Goal: Transaction & Acquisition: Purchase product/service

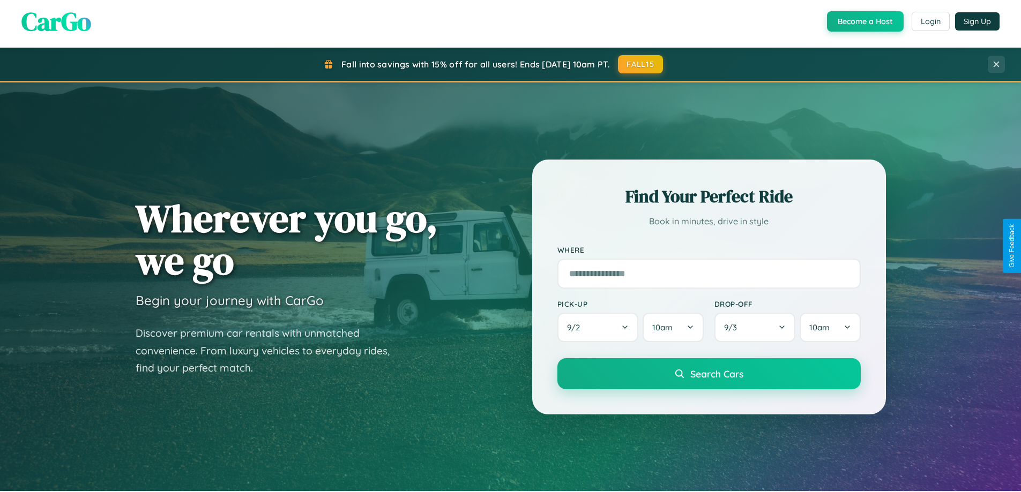
scroll to position [737, 0]
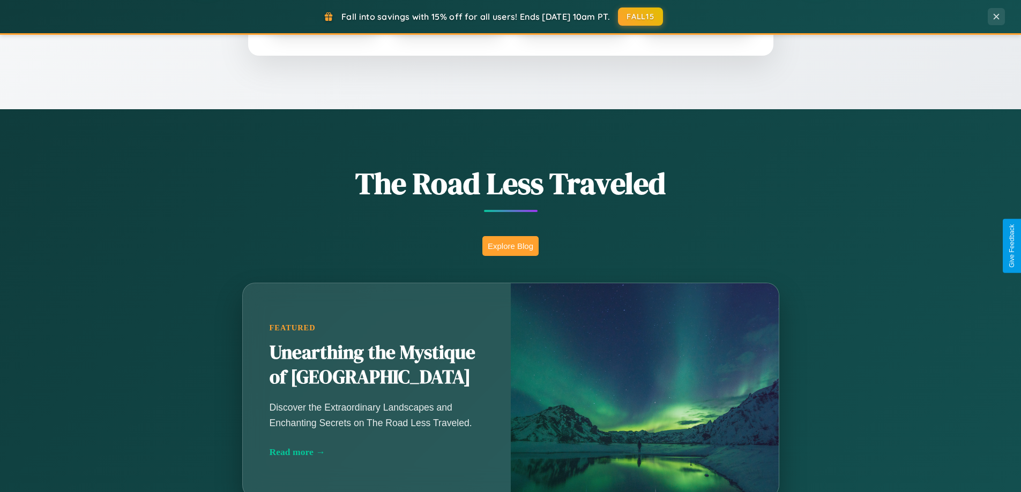
click at [510, 246] on button "Explore Blog" at bounding box center [510, 246] width 56 height 20
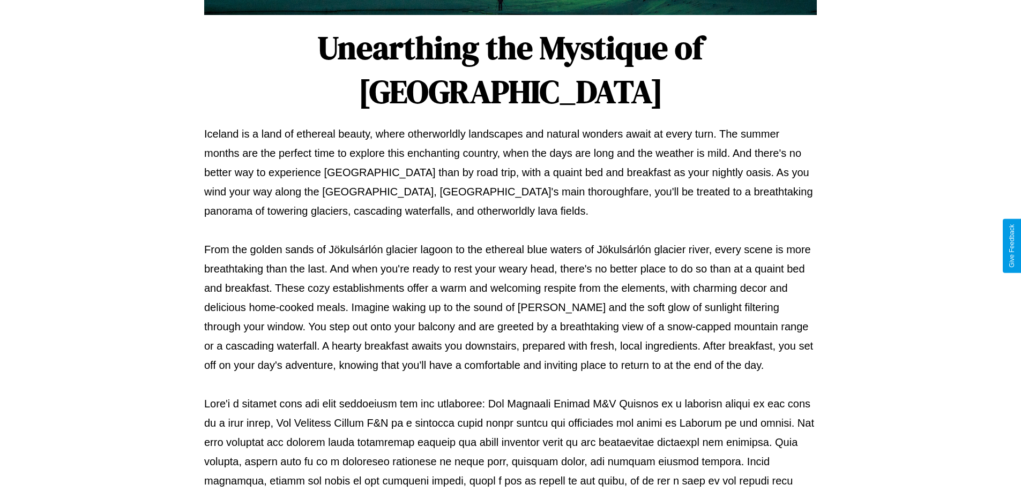
scroll to position [347, 0]
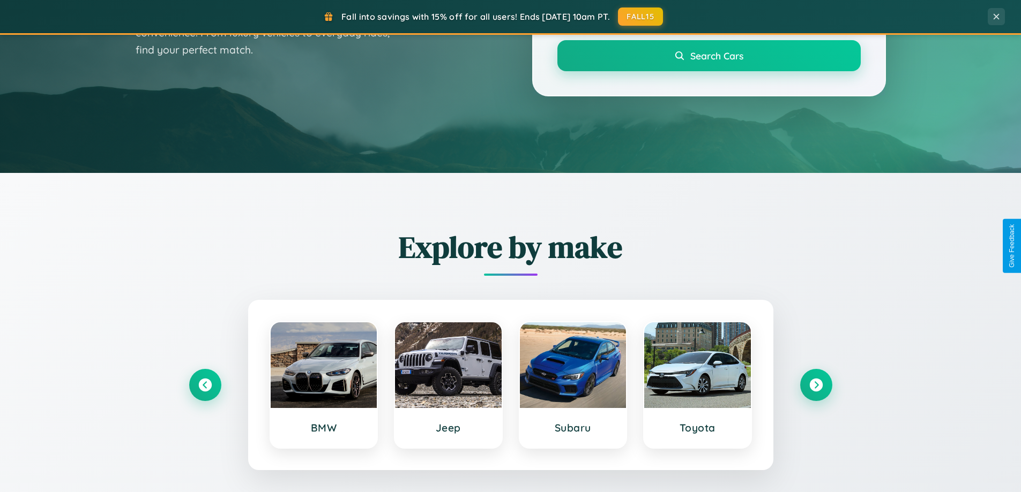
scroll to position [32, 0]
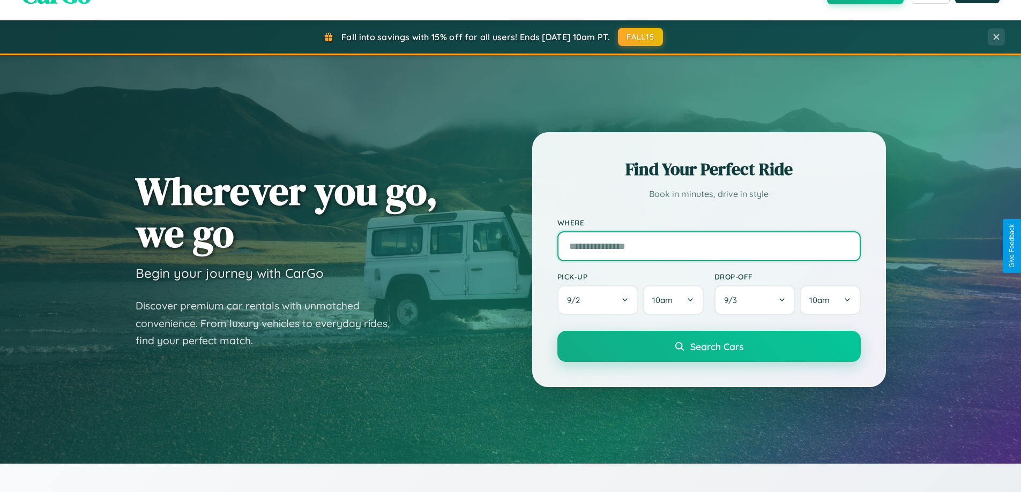
click at [708, 246] on input "text" at bounding box center [708, 246] width 303 height 30
type input "*****"
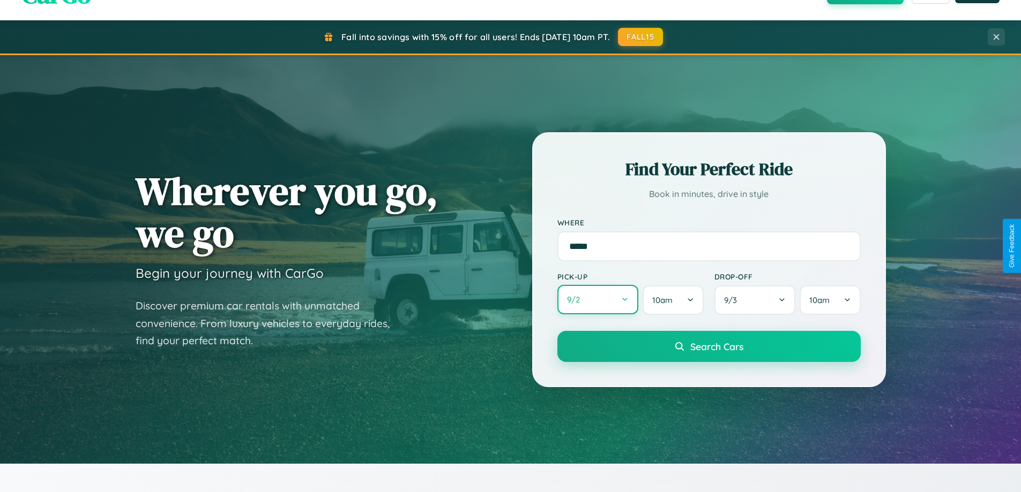
click at [597, 300] on button "9 / 2" at bounding box center [597, 299] width 81 height 29
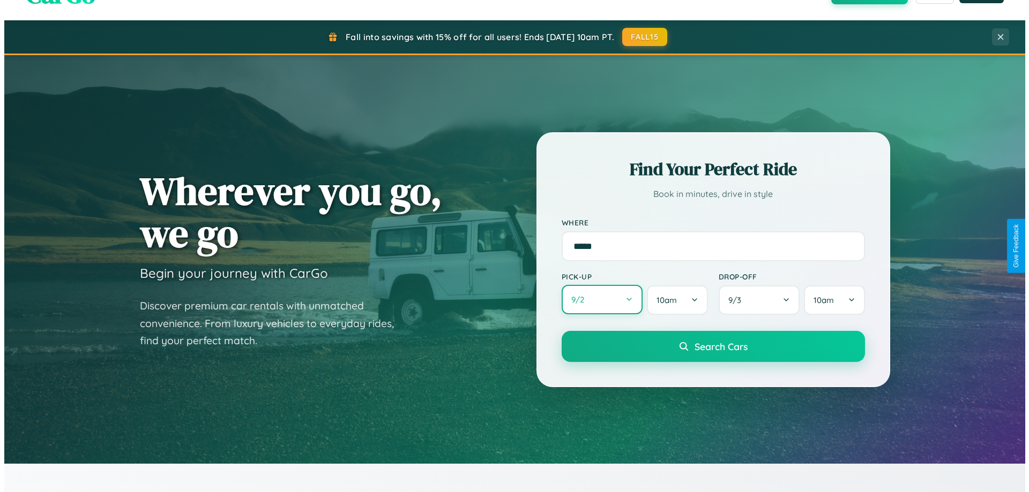
select select "*"
select select "****"
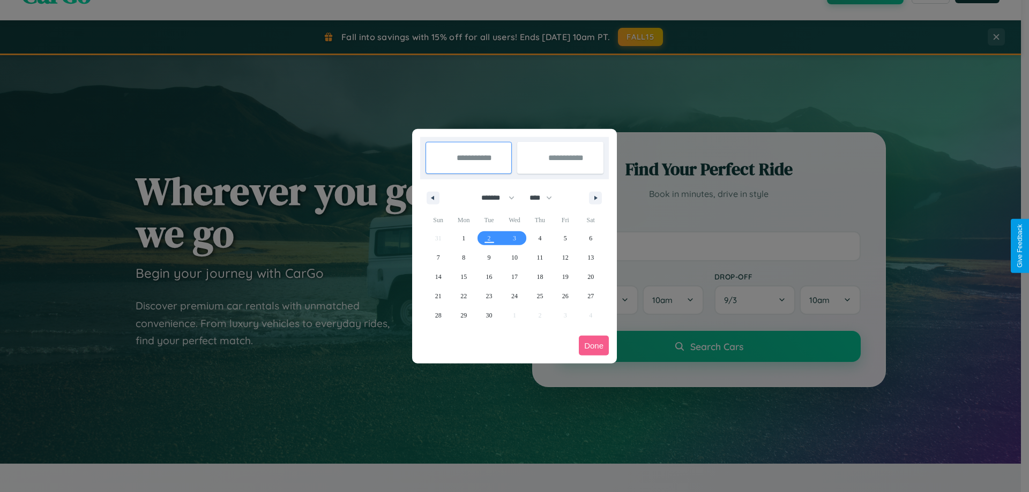
drag, startPoint x: 493, startPoint y: 198, endPoint x: 514, endPoint y: 215, distance: 27.4
click at [493, 198] on select "******* ******** ***** ***** *** **** **** ****** ********* ******* ******** **…" at bounding box center [496, 198] width 46 height 18
select select "*"
click at [545, 198] on select "**** **** **** **** **** **** **** **** **** **** **** **** **** **** **** ****…" at bounding box center [540, 198] width 32 height 18
select select "****"
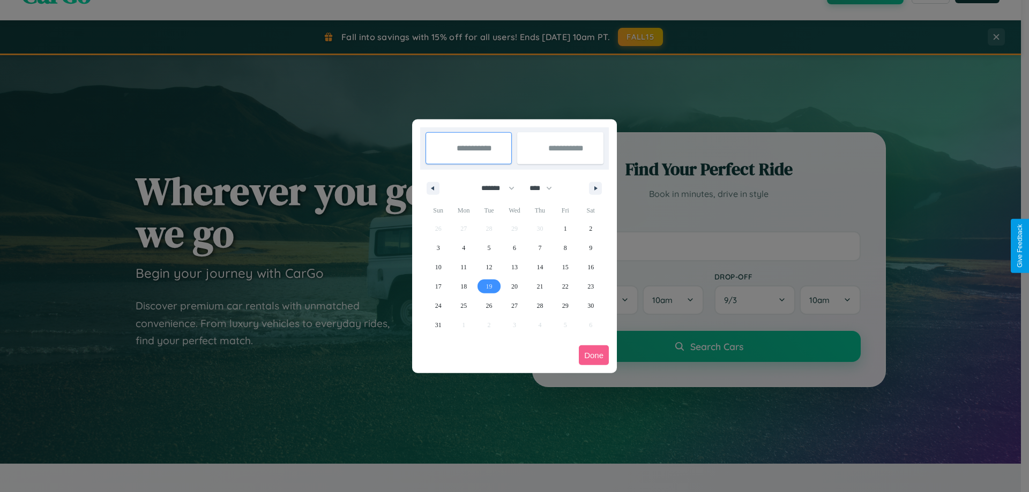
click at [489, 286] on span "19" at bounding box center [489, 286] width 6 height 19
type input "**********"
click at [489, 305] on span "26" at bounding box center [489, 305] width 6 height 19
type input "**********"
click at [594, 355] on button "Done" at bounding box center [594, 356] width 30 height 20
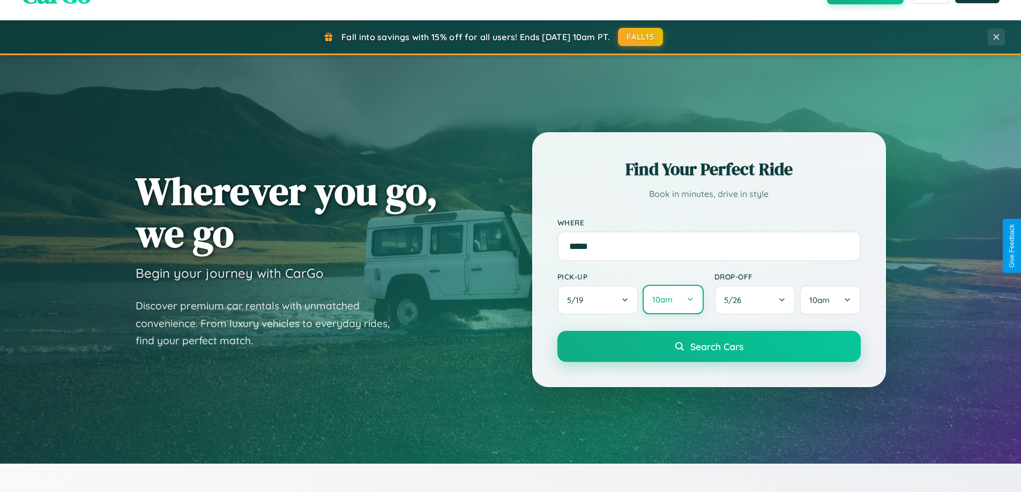
click at [672, 300] on button "10am" at bounding box center [672, 299] width 61 height 29
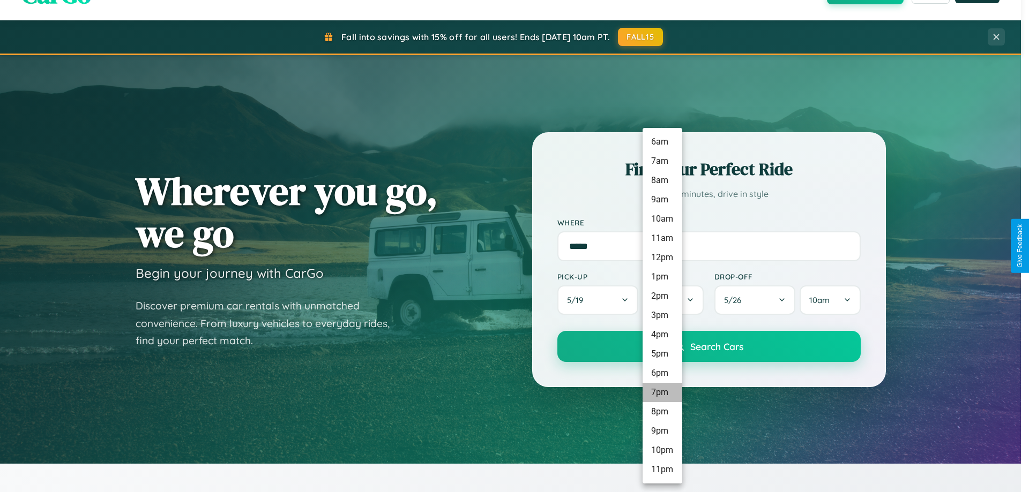
click at [662, 393] on li "7pm" at bounding box center [662, 392] width 40 height 19
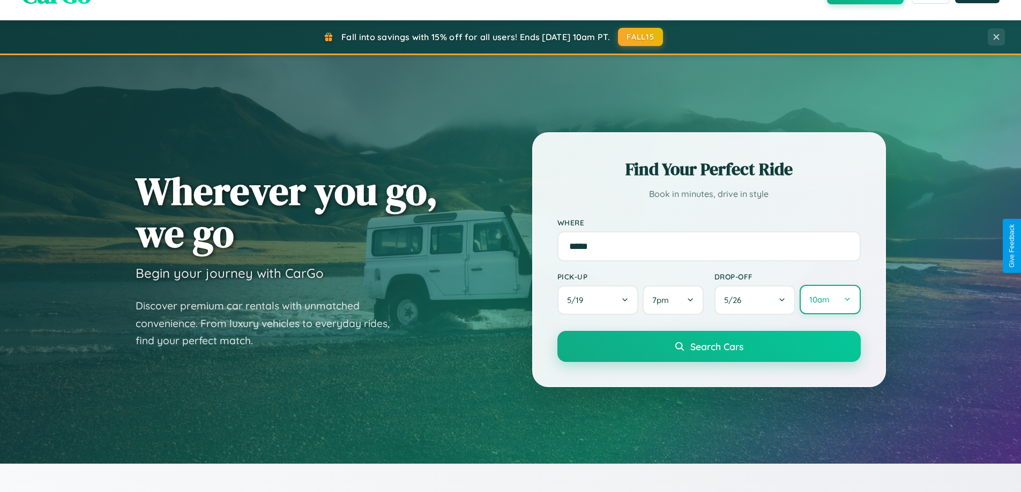
click at [829, 300] on button "10am" at bounding box center [829, 299] width 61 height 29
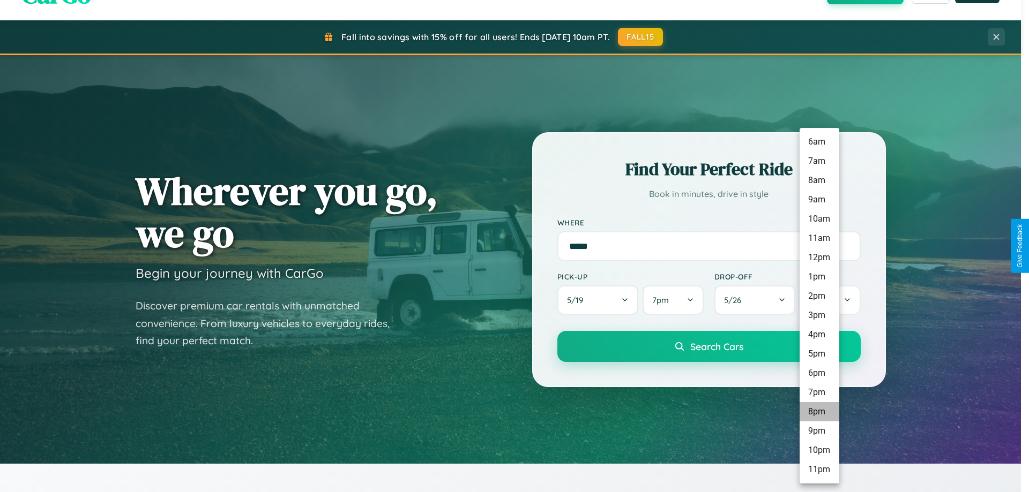
click at [819, 412] on li "8pm" at bounding box center [819, 411] width 40 height 19
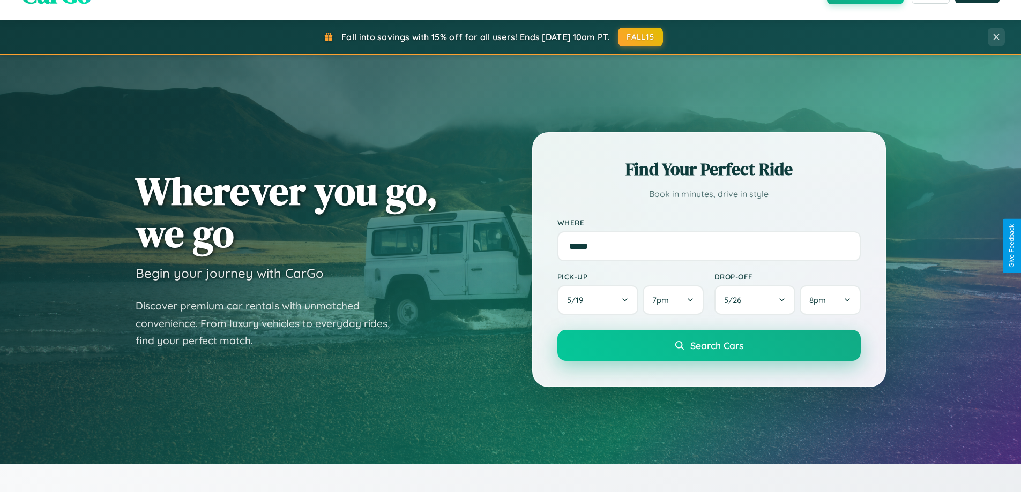
click at [708, 346] on span "Search Cars" at bounding box center [716, 346] width 53 height 12
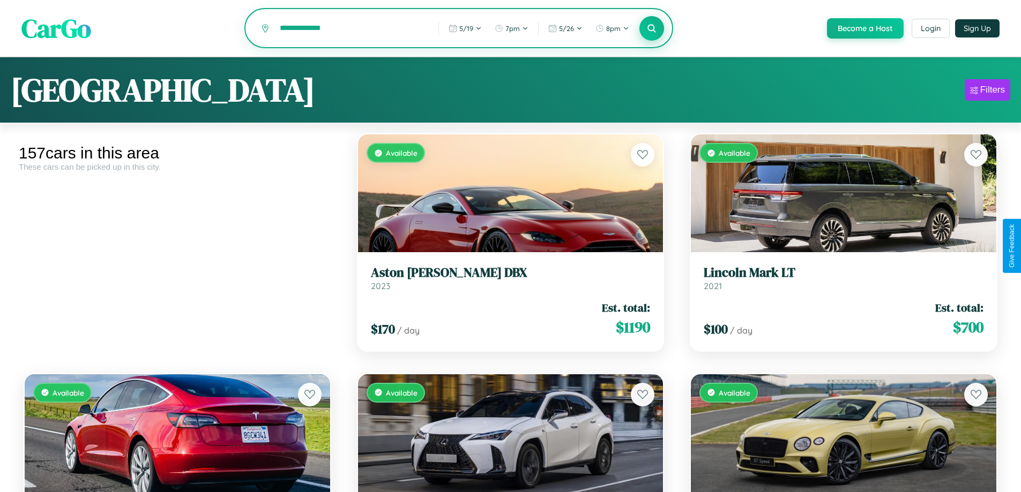
type input "**********"
click at [651, 29] on icon at bounding box center [652, 28] width 10 height 10
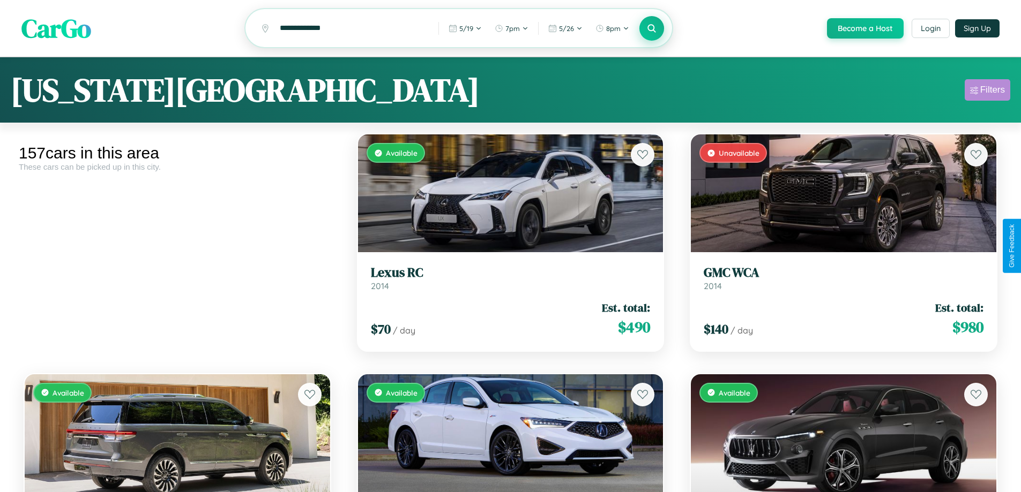
click at [987, 92] on div "Filters" at bounding box center [992, 90] width 25 height 11
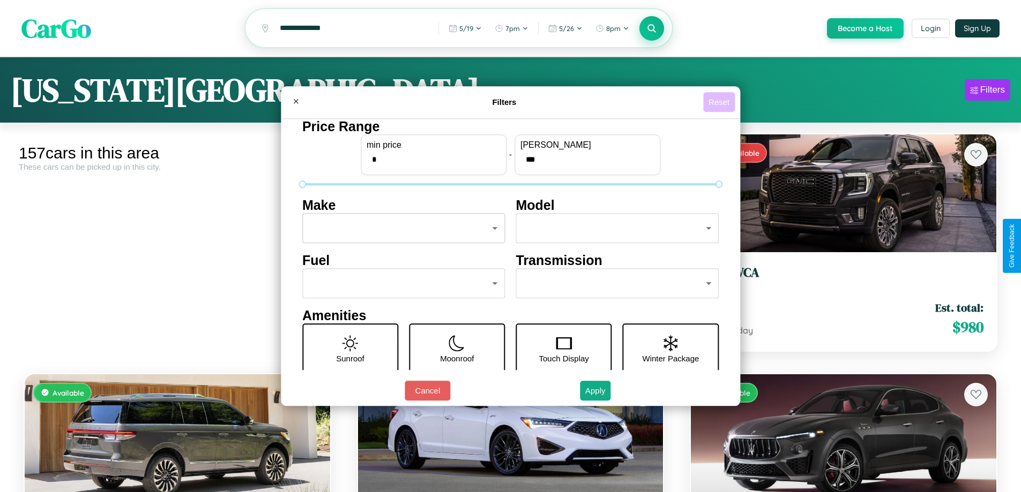
click at [720, 102] on button "Reset" at bounding box center [719, 102] width 32 height 20
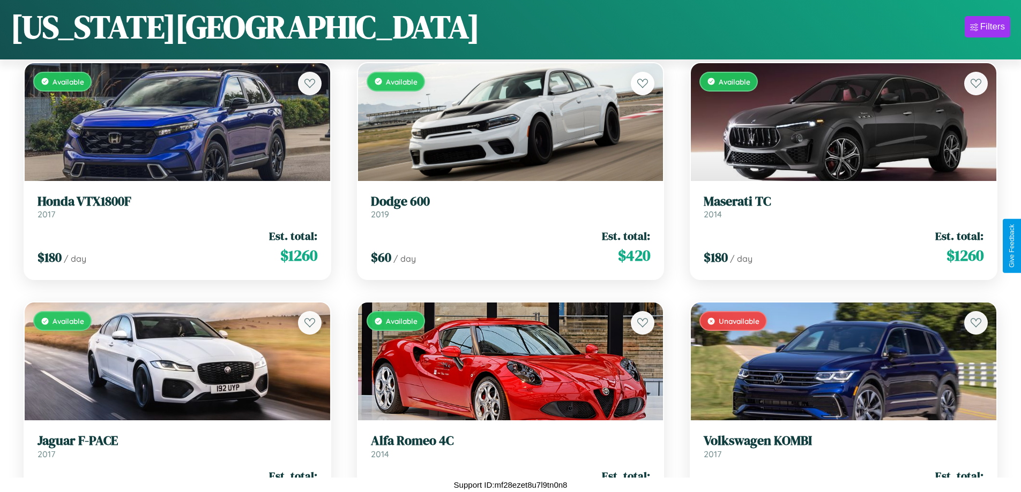
scroll to position [5189, 0]
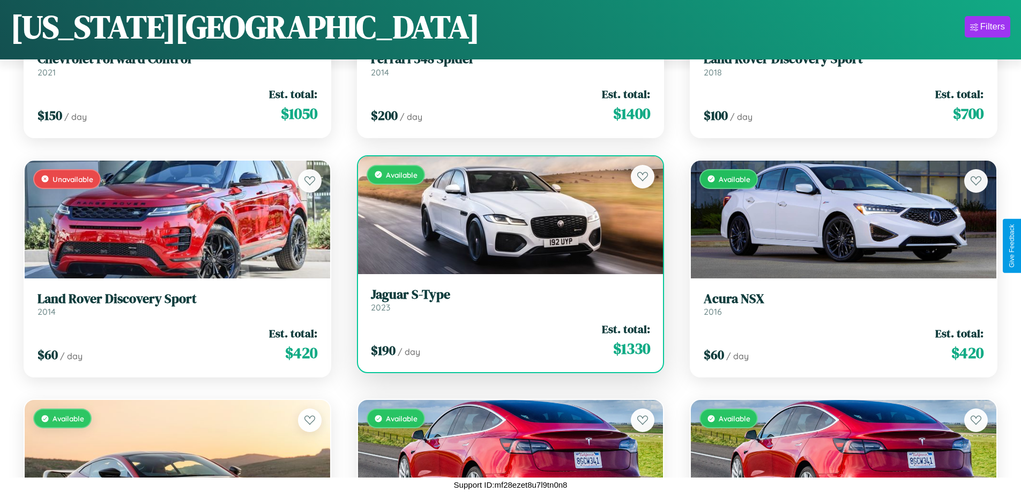
click at [506, 302] on link "Jaguar S-Type 2023" at bounding box center [511, 300] width 280 height 26
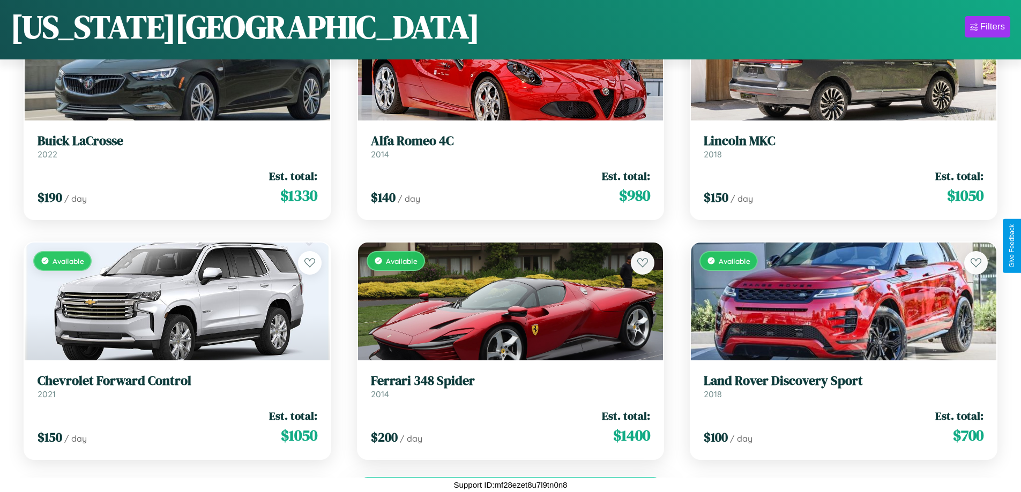
scroll to position [4709, 0]
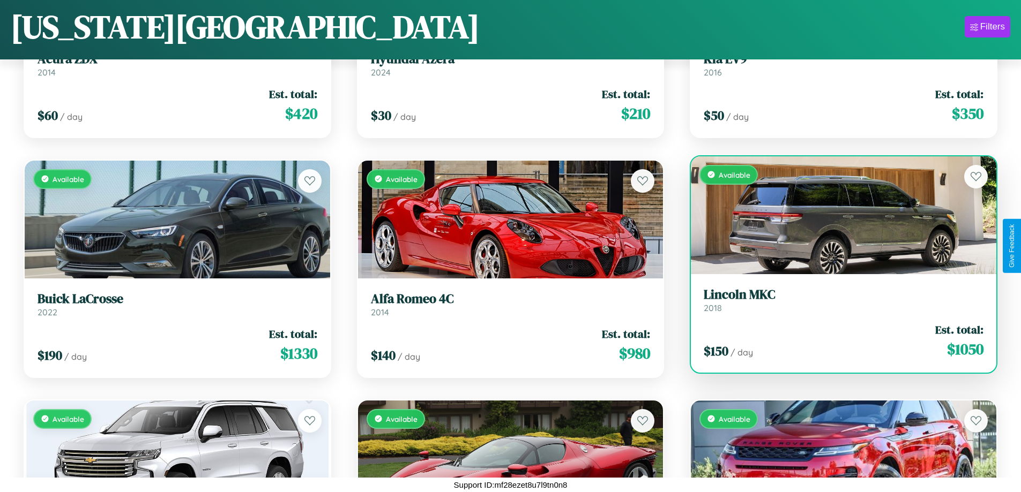
click at [836, 303] on link "Lincoln MKC 2018" at bounding box center [843, 300] width 280 height 26
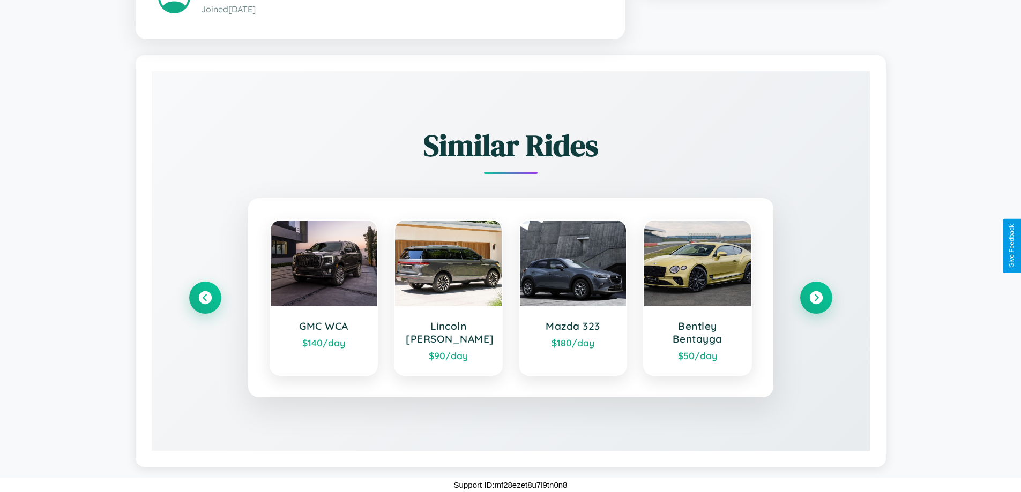
scroll to position [645, 0]
click at [205, 298] on icon at bounding box center [205, 298] width 14 height 14
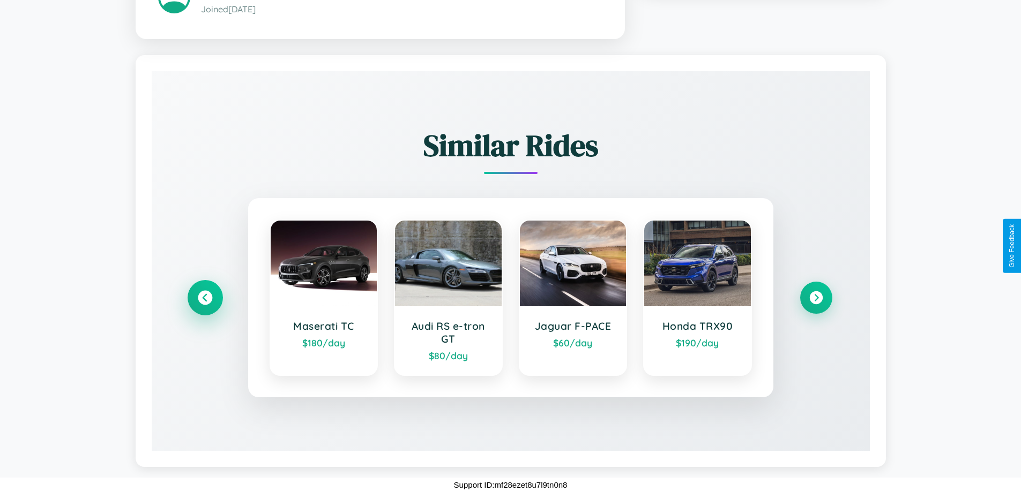
click at [205, 298] on icon at bounding box center [205, 298] width 14 height 14
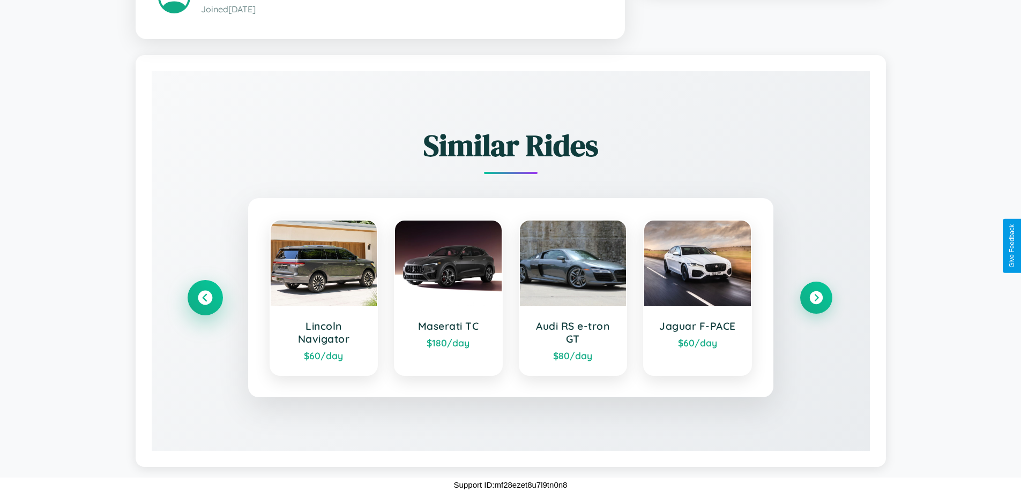
click at [205, 298] on icon at bounding box center [205, 298] width 14 height 14
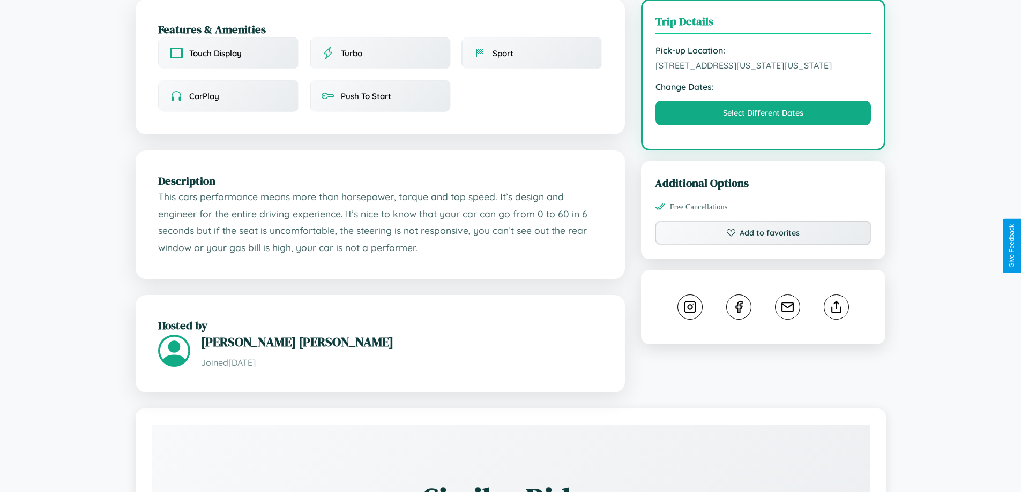
scroll to position [289, 0]
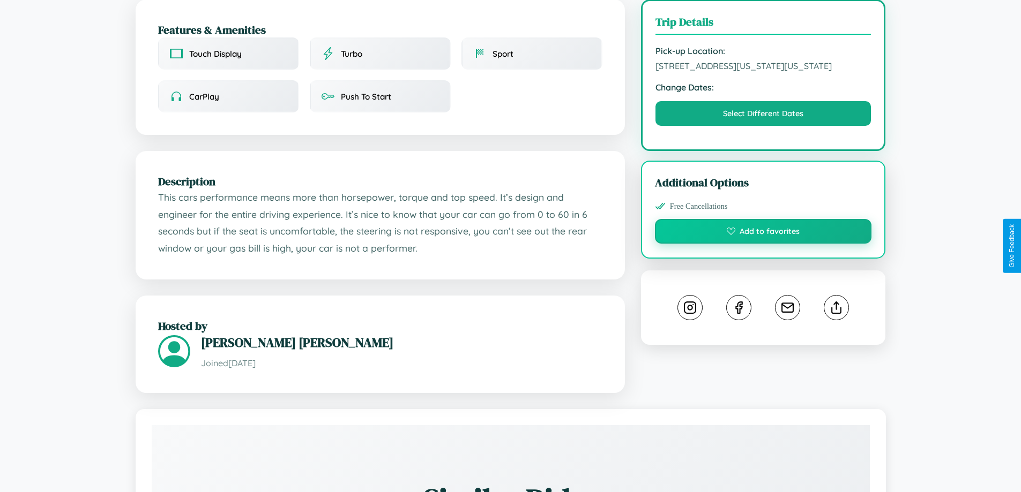
click at [763, 244] on button "Add to favorites" at bounding box center [763, 231] width 217 height 25
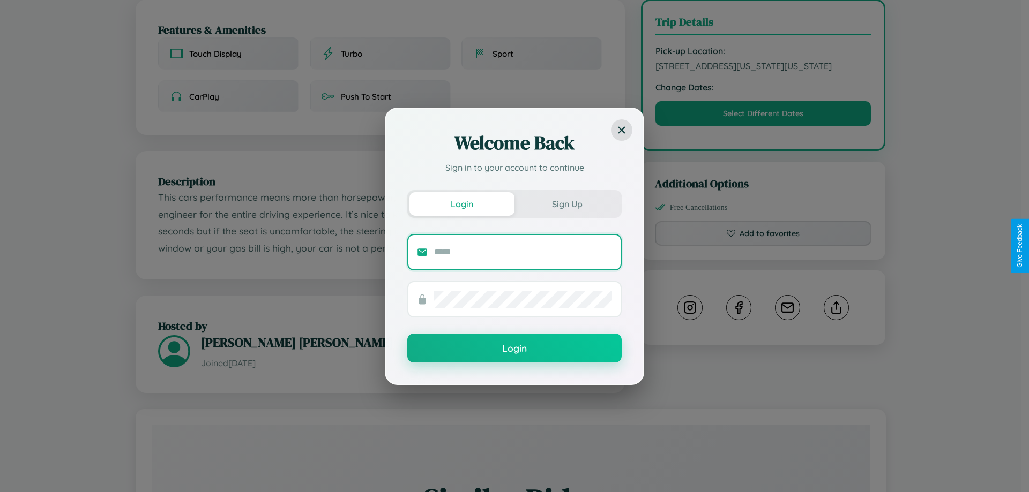
click at [523, 252] on input "text" at bounding box center [523, 252] width 178 height 17
type input "**********"
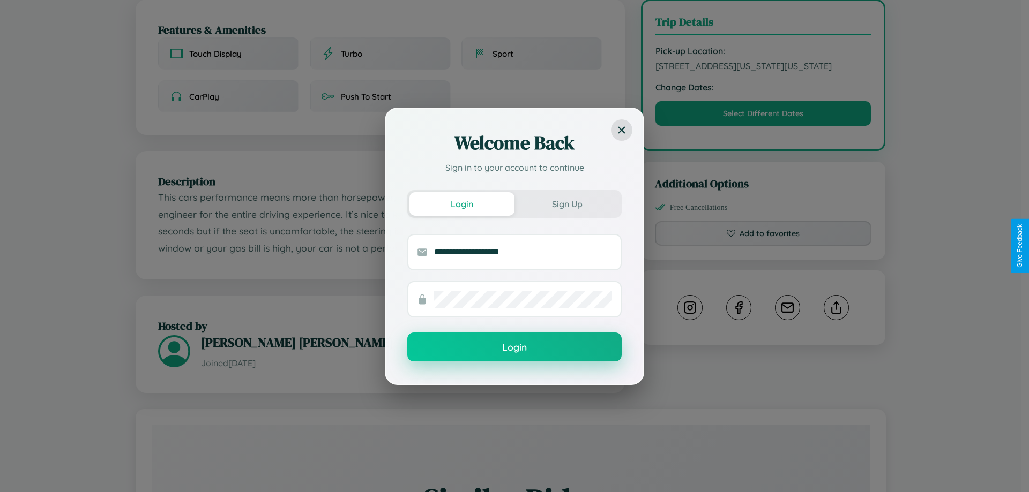
click at [514, 348] on button "Login" at bounding box center [514, 347] width 214 height 29
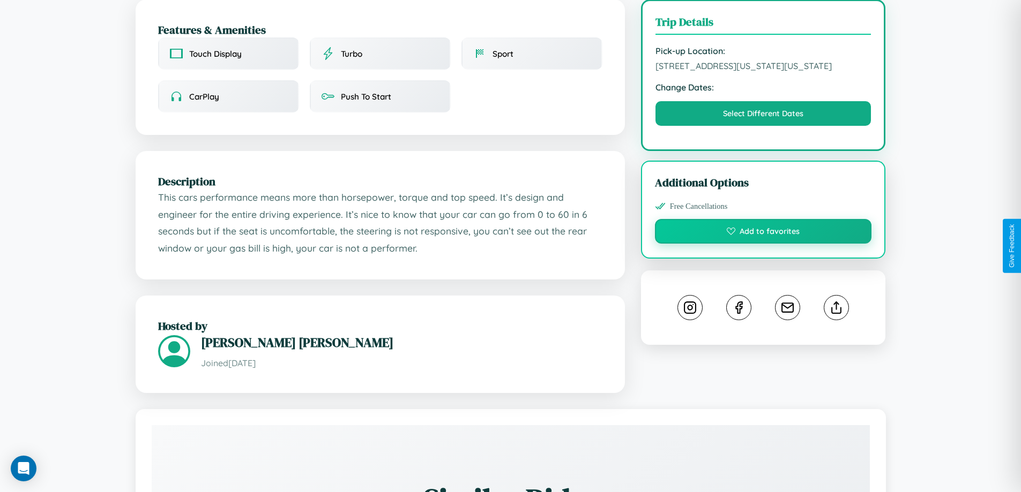
click at [763, 244] on button "Add to favorites" at bounding box center [763, 231] width 217 height 25
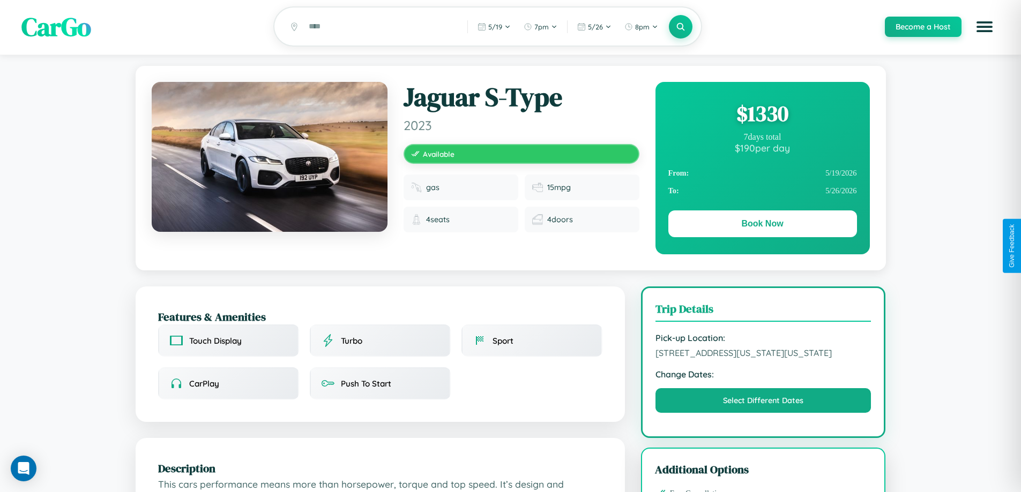
scroll to position [0, 0]
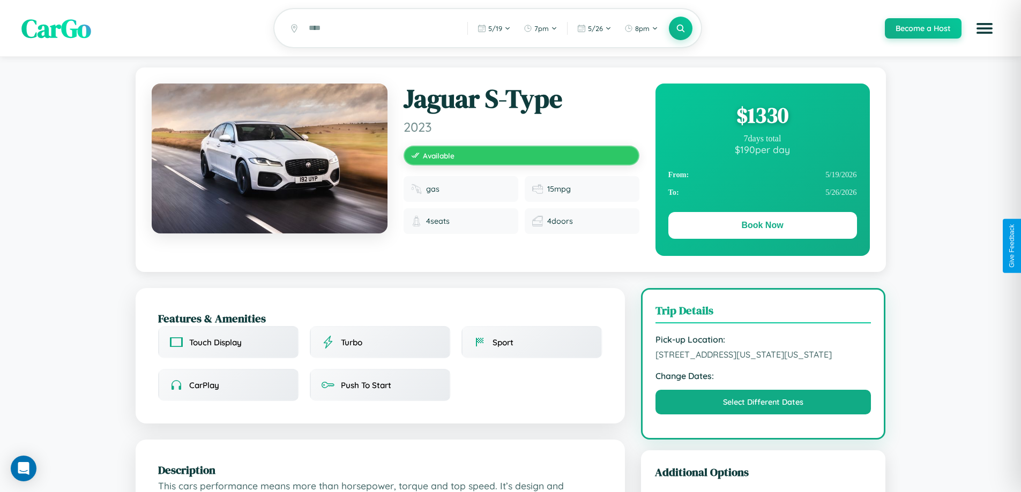
click at [762, 117] on div "$ 1330" at bounding box center [762, 115] width 189 height 29
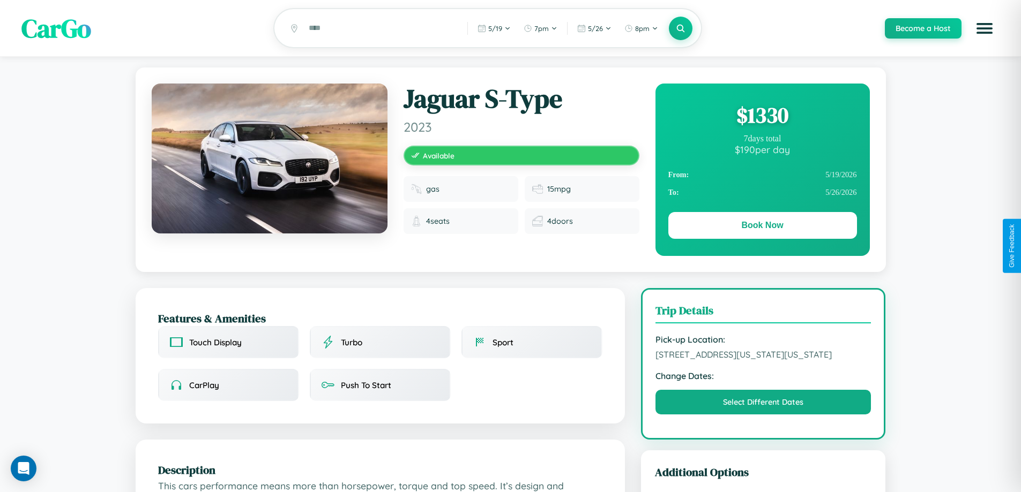
click at [762, 117] on div "$ 1330" at bounding box center [762, 115] width 189 height 29
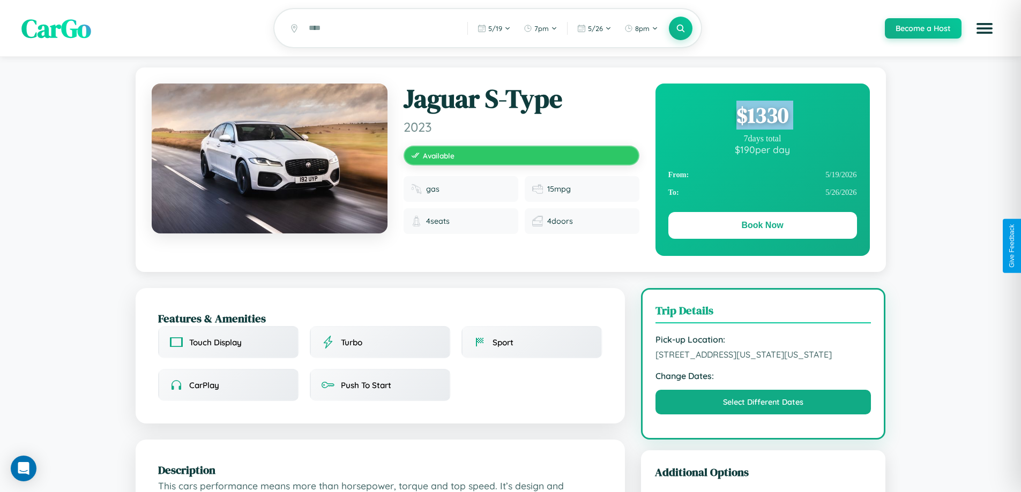
click at [762, 117] on div "$ 1330" at bounding box center [762, 115] width 189 height 29
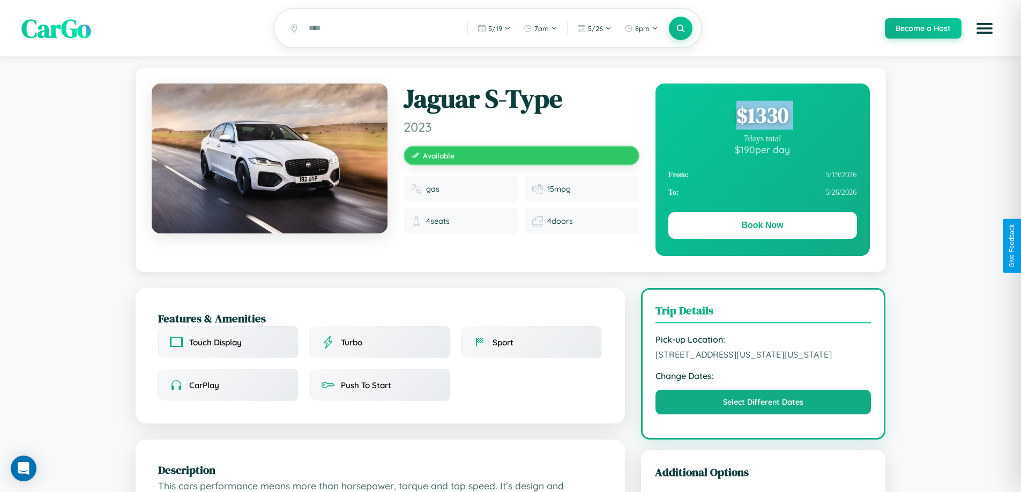
click at [762, 117] on div "$ 1330" at bounding box center [762, 115] width 189 height 29
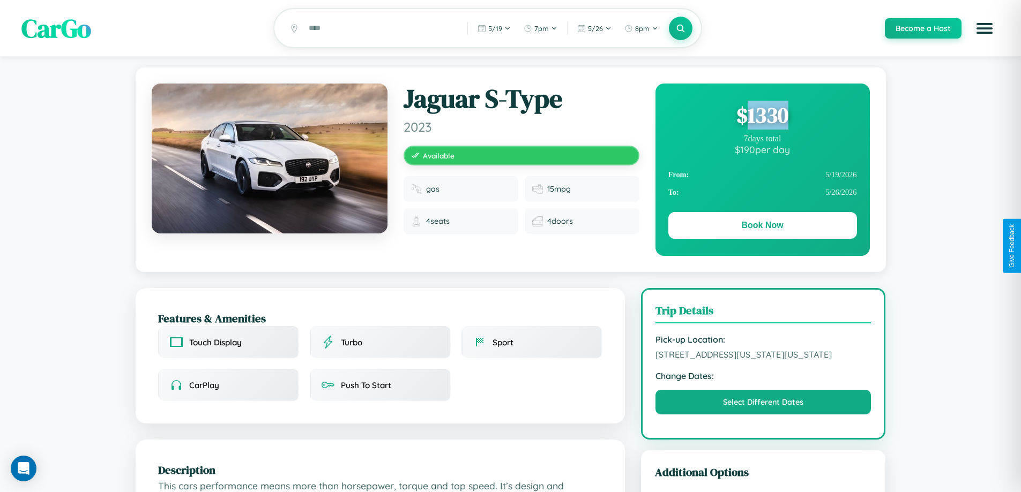
click at [762, 117] on div "$ 1330" at bounding box center [762, 115] width 189 height 29
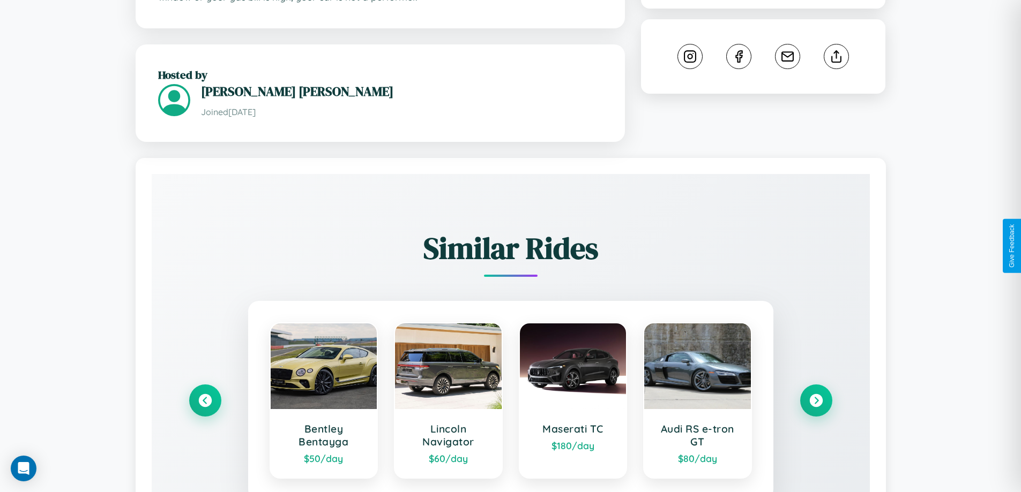
scroll to position [645, 0]
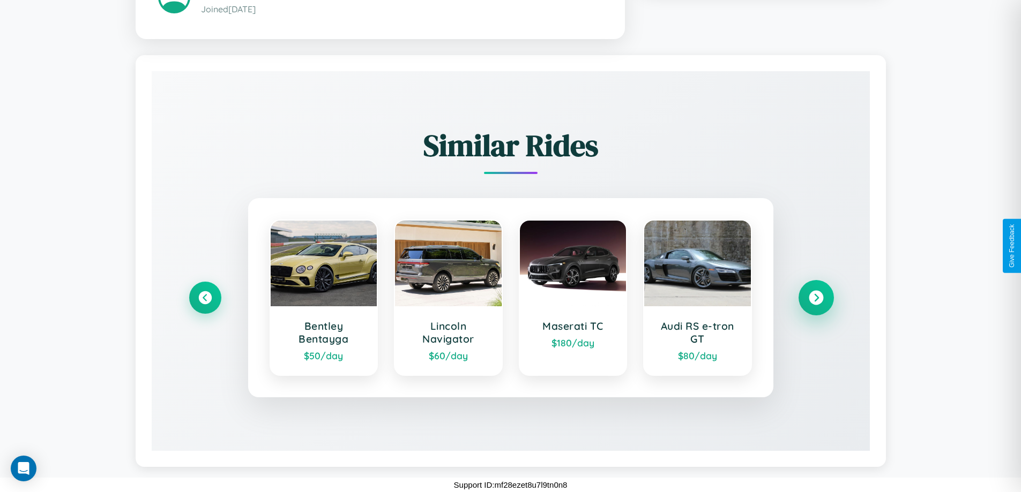
click at [815, 298] on icon at bounding box center [815, 298] width 14 height 14
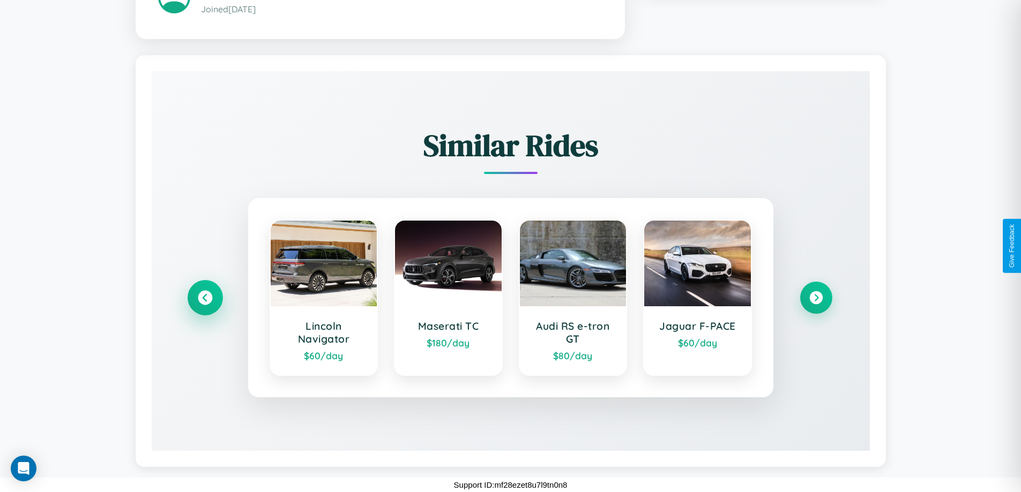
click at [205, 298] on icon at bounding box center [205, 298] width 14 height 14
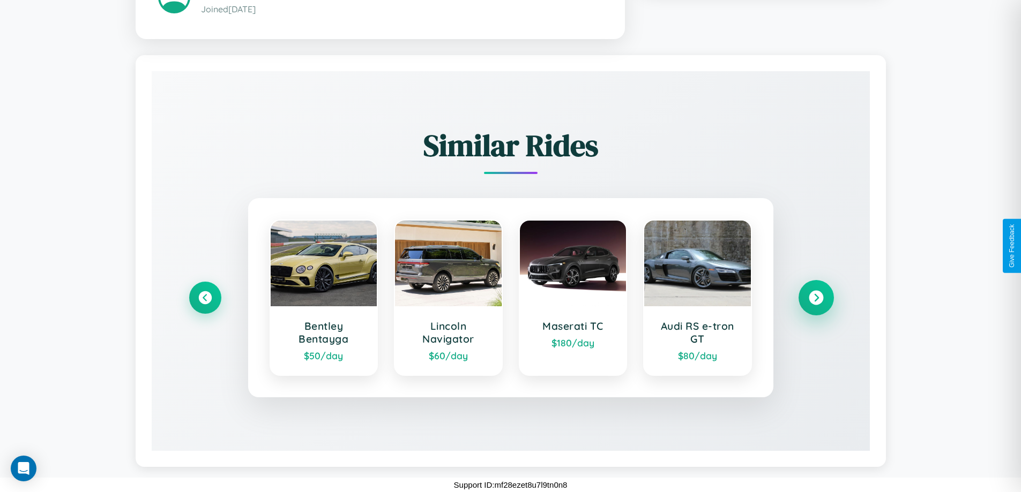
click at [815, 298] on icon at bounding box center [815, 298] width 14 height 14
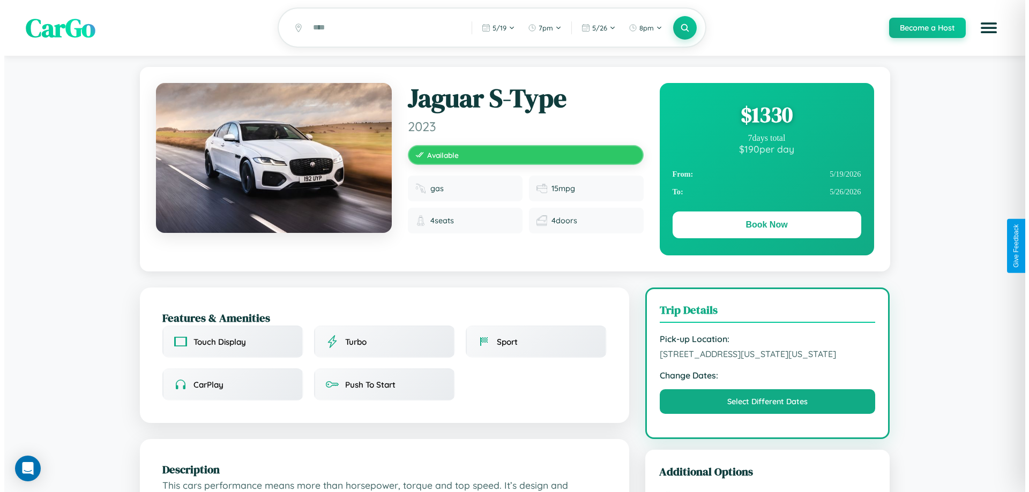
scroll to position [0, 0]
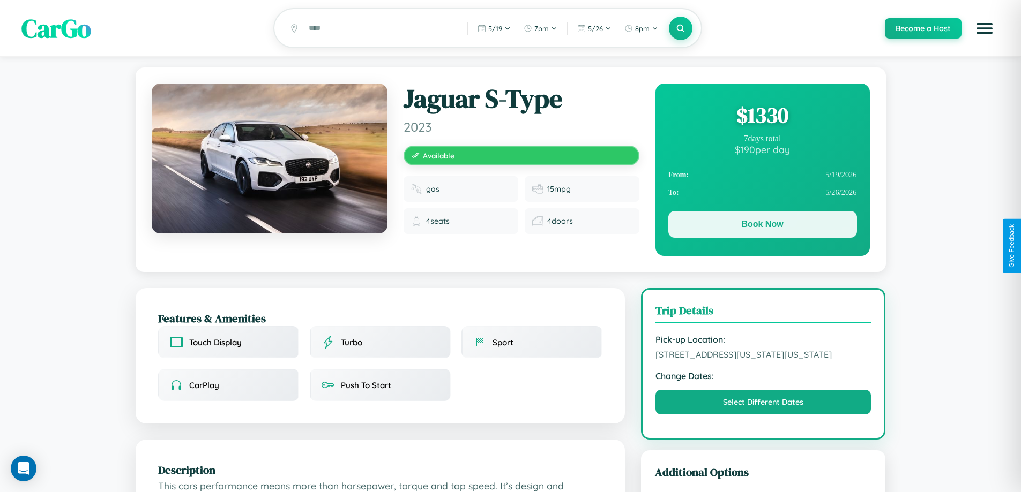
click at [762, 226] on button "Book Now" at bounding box center [762, 224] width 189 height 27
